Goal: Task Accomplishment & Management: Use online tool/utility

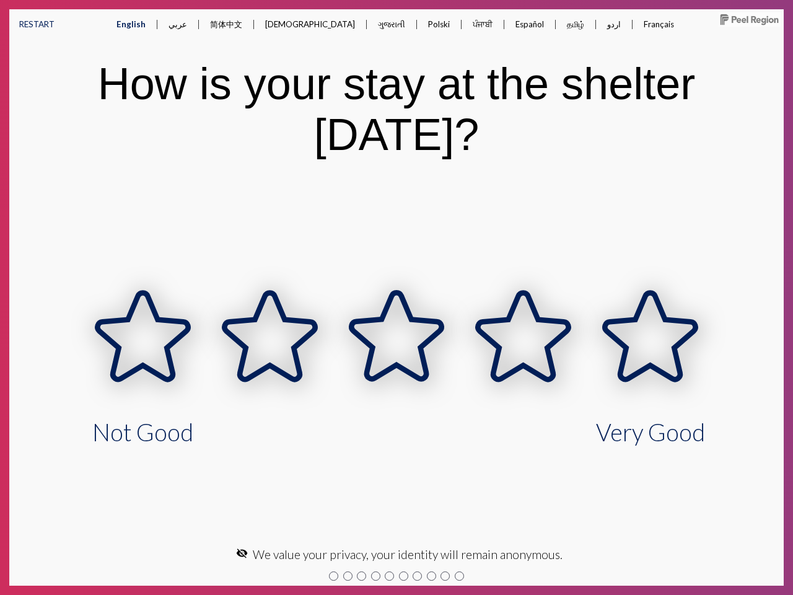
click at [37, 24] on button "RESTART" at bounding box center [36, 24] width 55 height 30
click at [156, 24] on button "English" at bounding box center [131, 24] width 49 height 30
click at [197, 24] on button "عربي" at bounding box center [178, 24] width 38 height 30
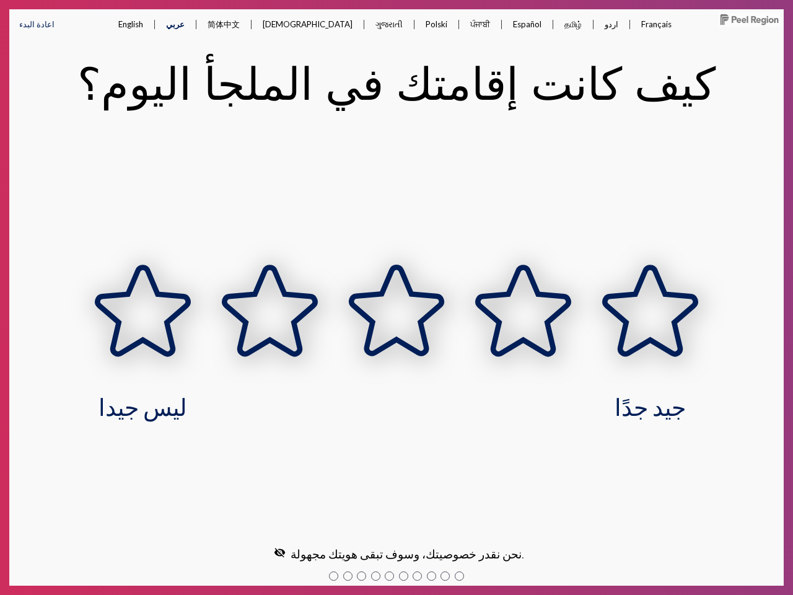
click at [250, 24] on button "简体中文" at bounding box center [224, 24] width 52 height 31
click at [304, 24] on button "[DEMOGRAPHIC_DATA]" at bounding box center [308, 24] width 110 height 30
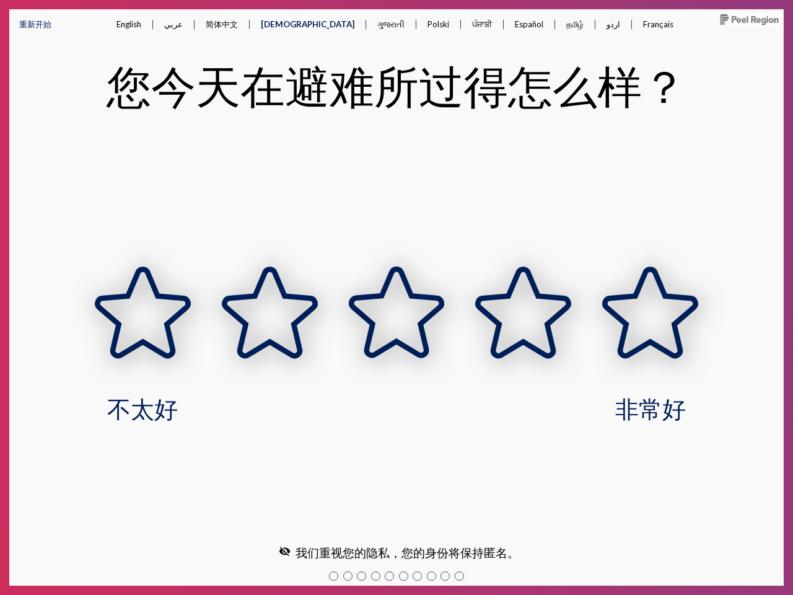
click at [367, 24] on button "ગુજરાતી" at bounding box center [390, 24] width 47 height 30
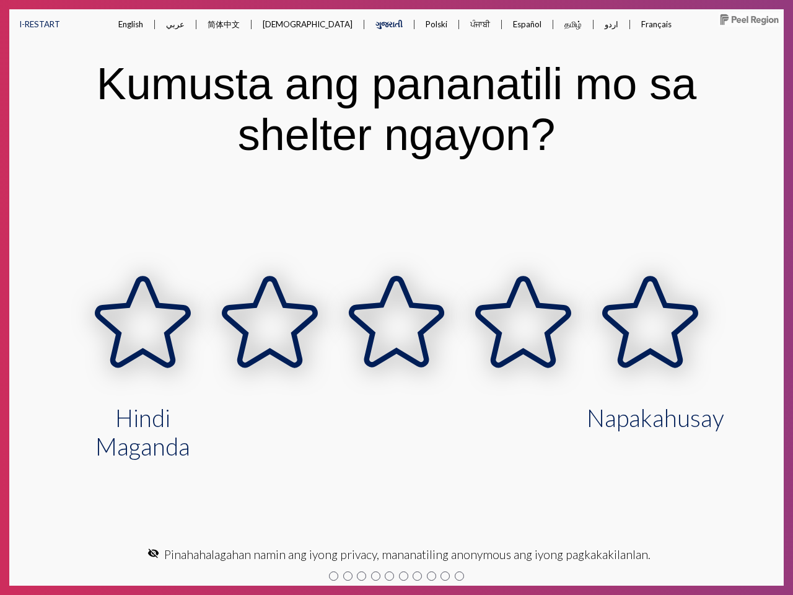
click at [416, 24] on button "Polski" at bounding box center [437, 24] width 42 height 30
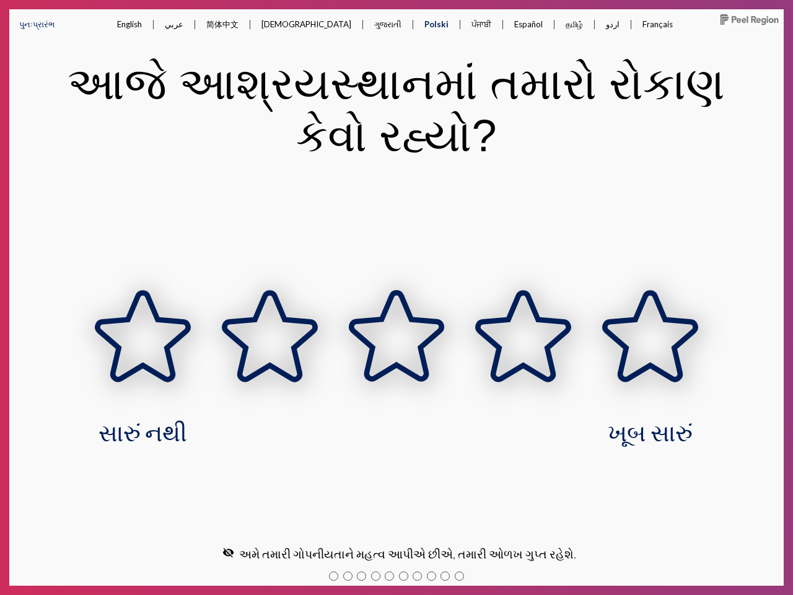
click at [462, 24] on button "ਪੰਜਾਬੀ" at bounding box center [482, 24] width 40 height 30
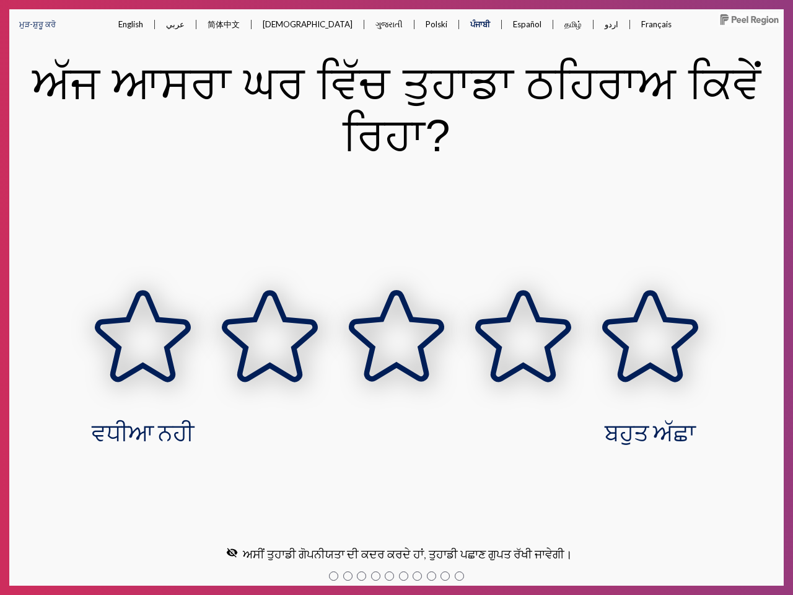
click at [503, 24] on button "Español" at bounding box center [527, 24] width 48 height 30
click at [556, 24] on button "தமிழ்" at bounding box center [574, 24] width 37 height 30
